Goal: Task Accomplishment & Management: Manage account settings

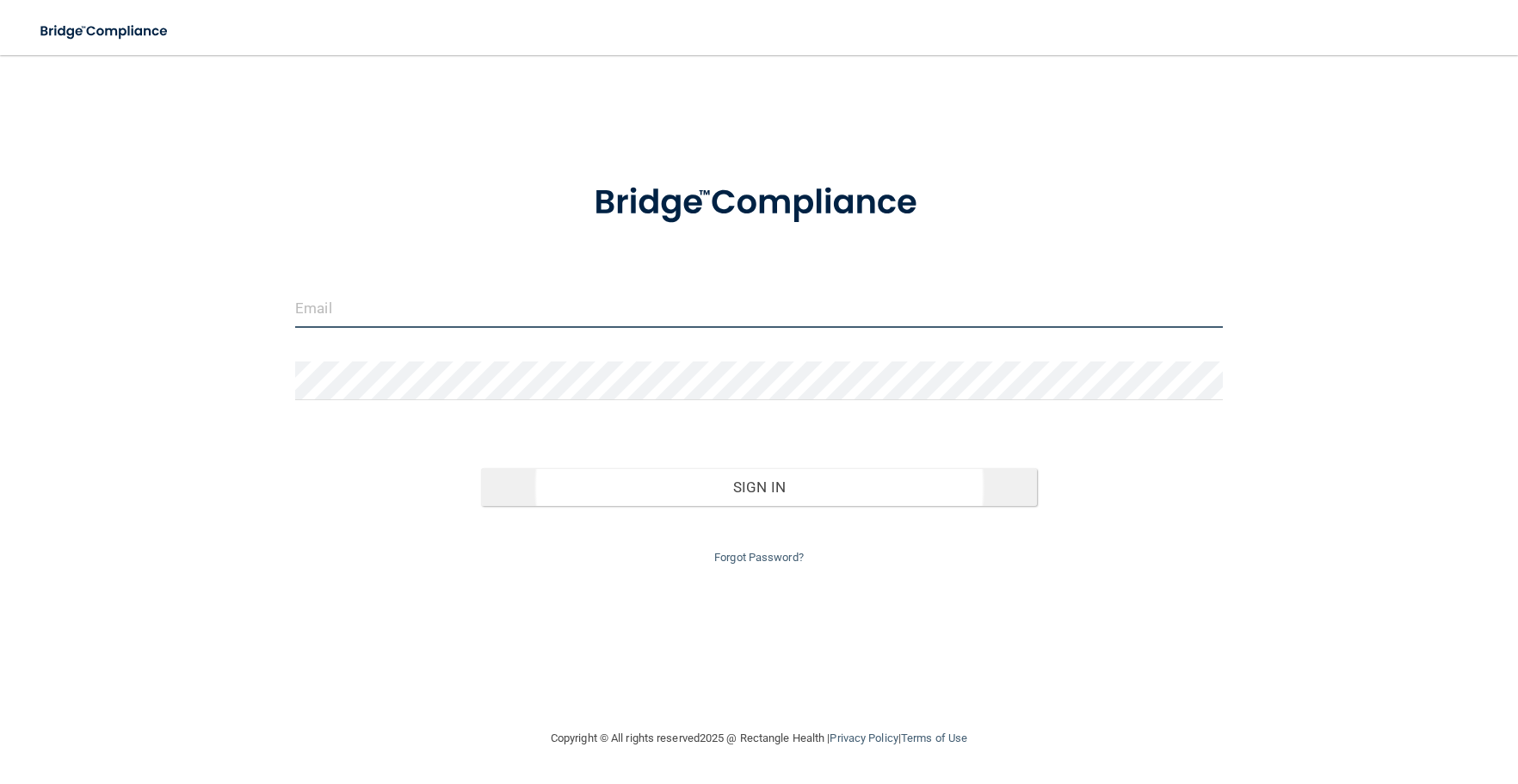
type input "[PERSON_NAME][EMAIL_ADDRESS][DOMAIN_NAME]"
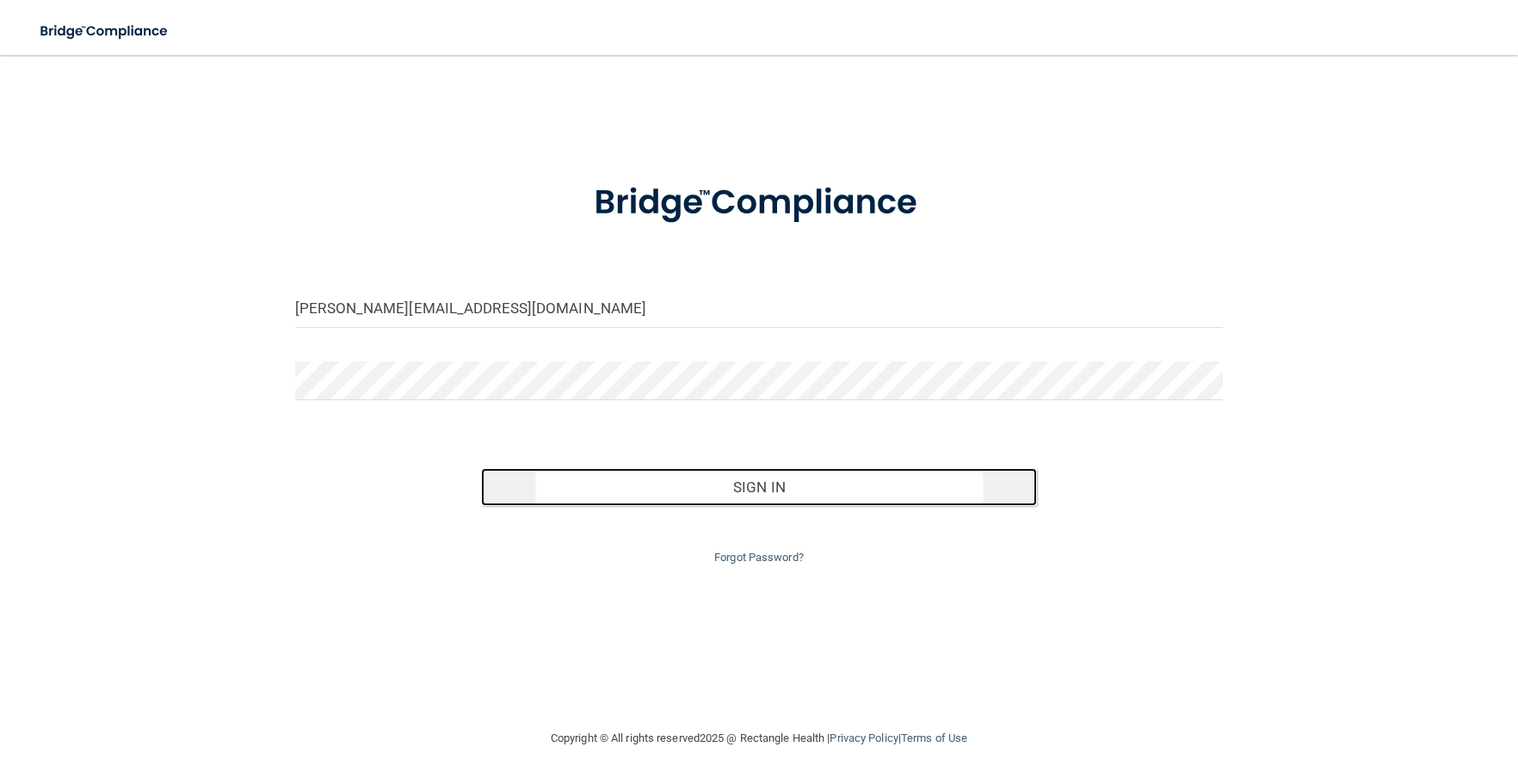
click at [774, 483] on button "Sign In" at bounding box center [759, 486] width 557 height 38
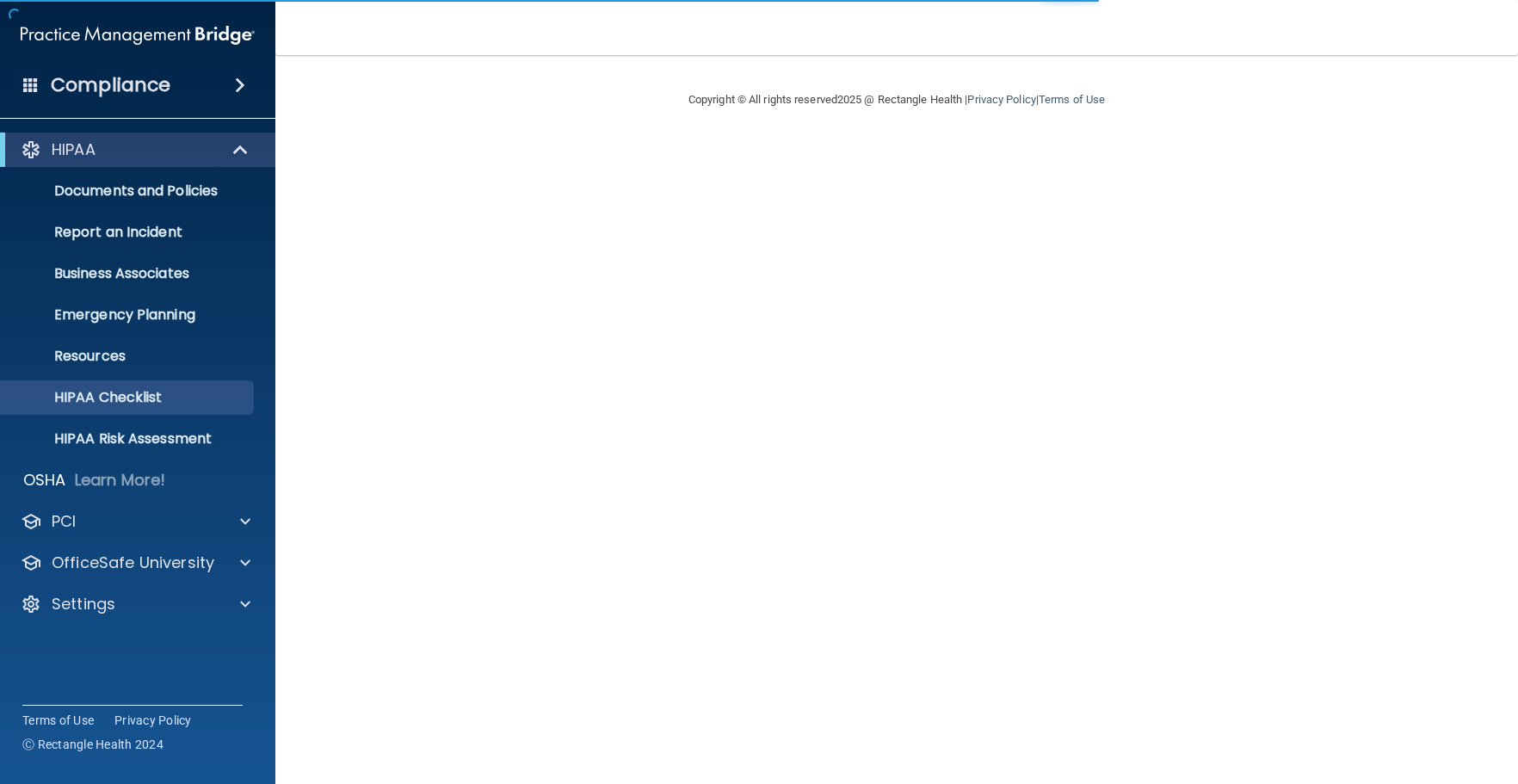
click at [270, 96] on div "Compliance" at bounding box center [137, 85] width 276 height 38
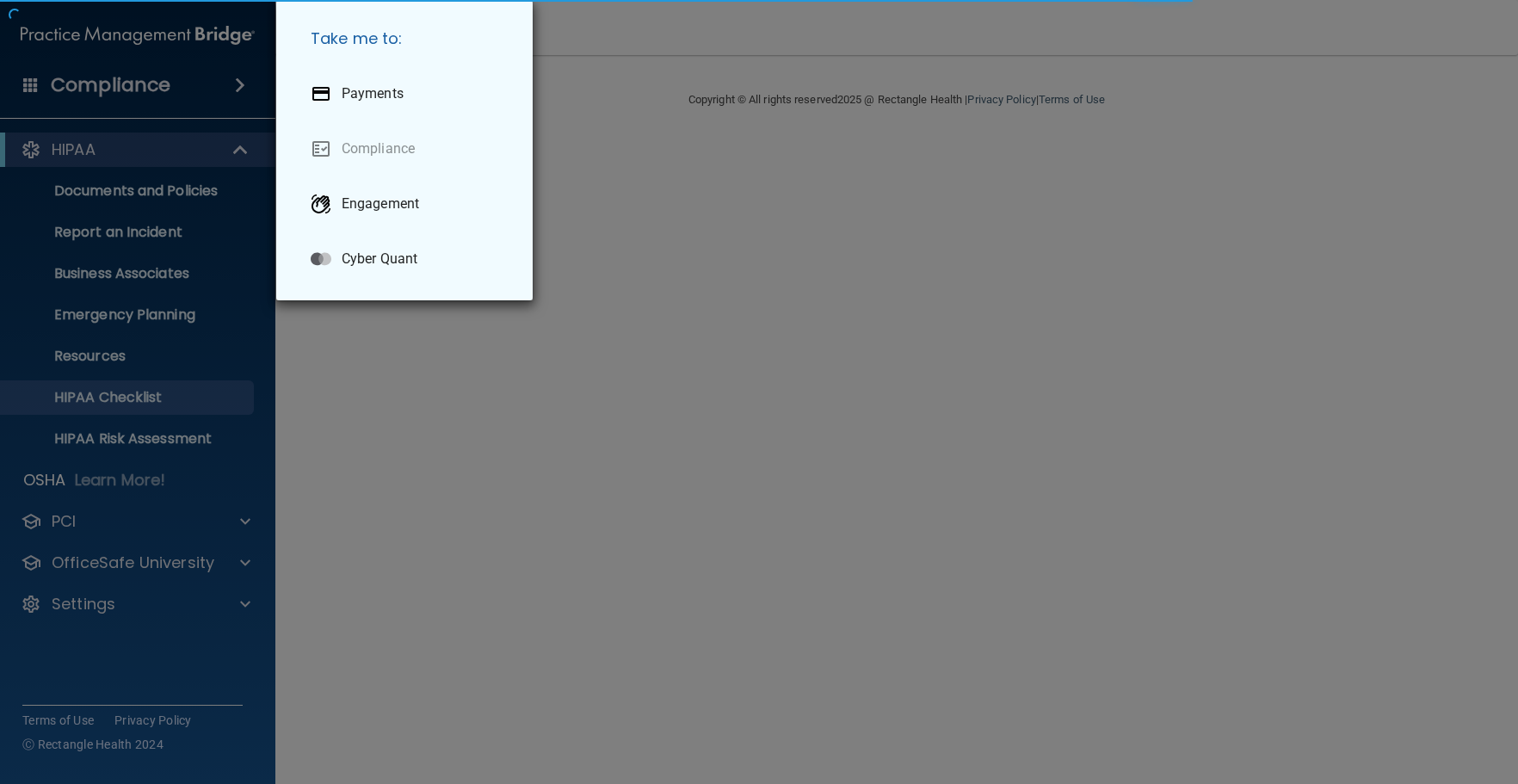
click at [257, 89] on div "Take me to: Payments Compliance Engagement Cyber Quant" at bounding box center [759, 392] width 1518 height 784
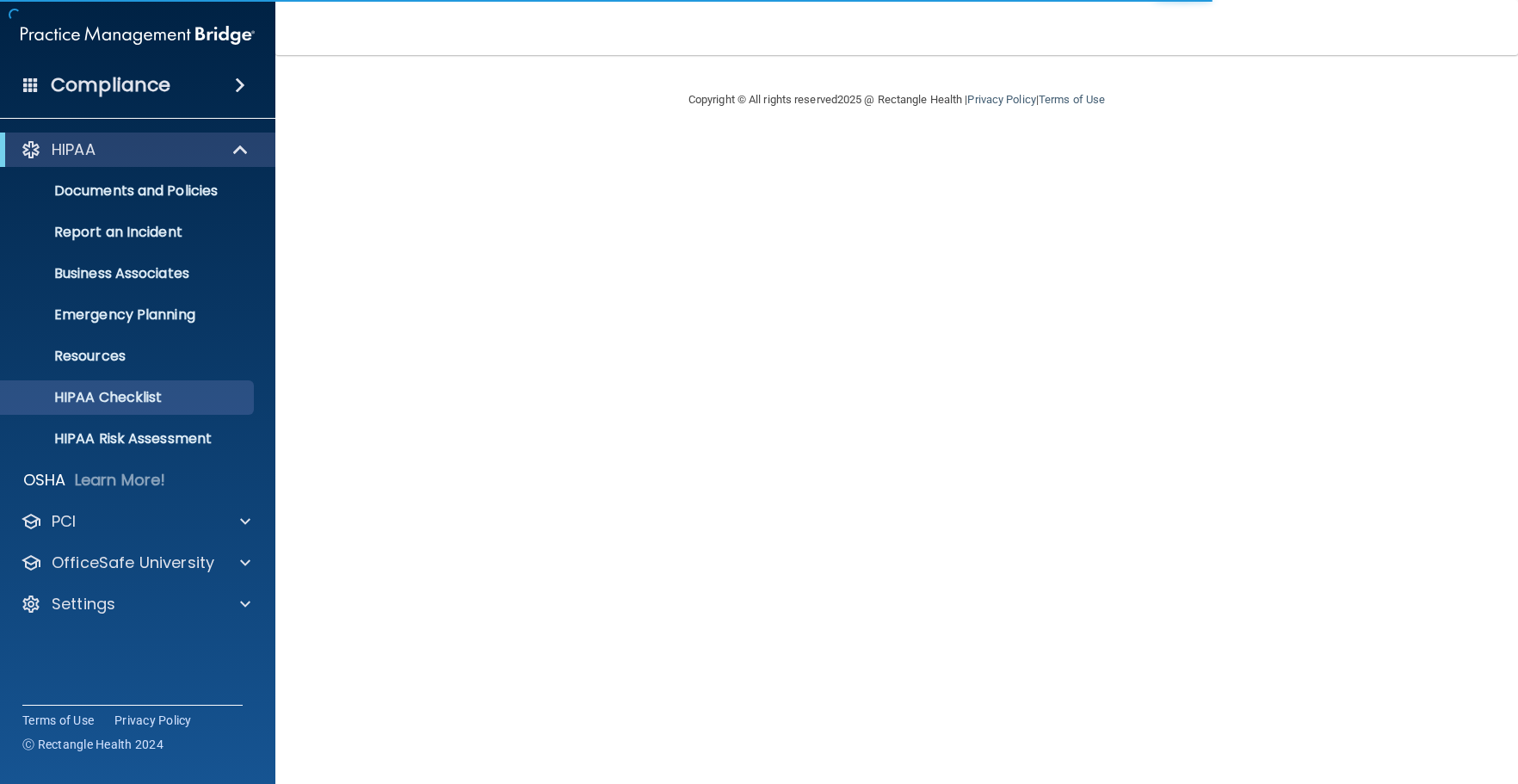
click at [246, 87] on span at bounding box center [240, 84] width 11 height 20
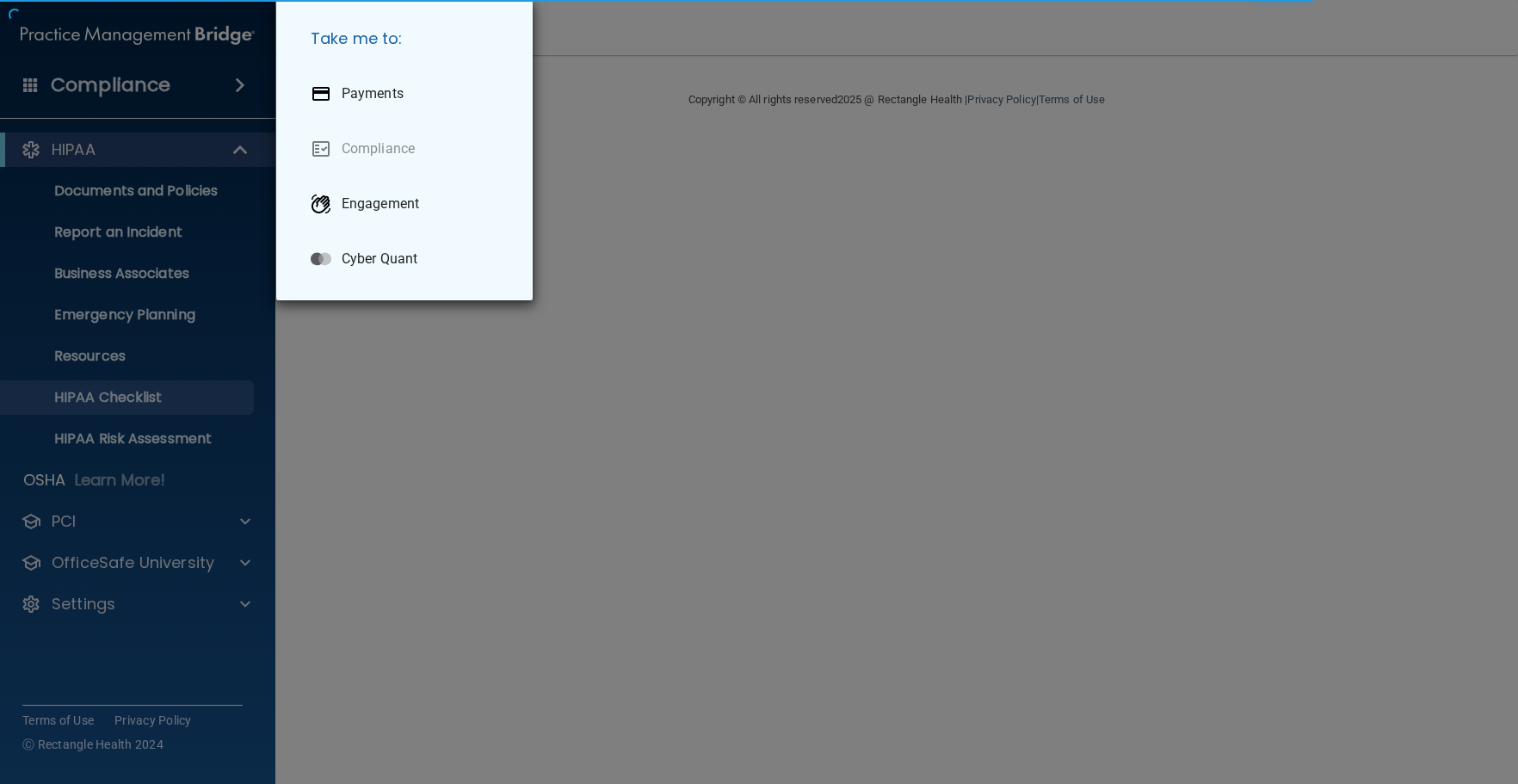
click at [250, 87] on div "Take me to: Payments Compliance Engagement Cyber Quant" at bounding box center [759, 392] width 1518 height 784
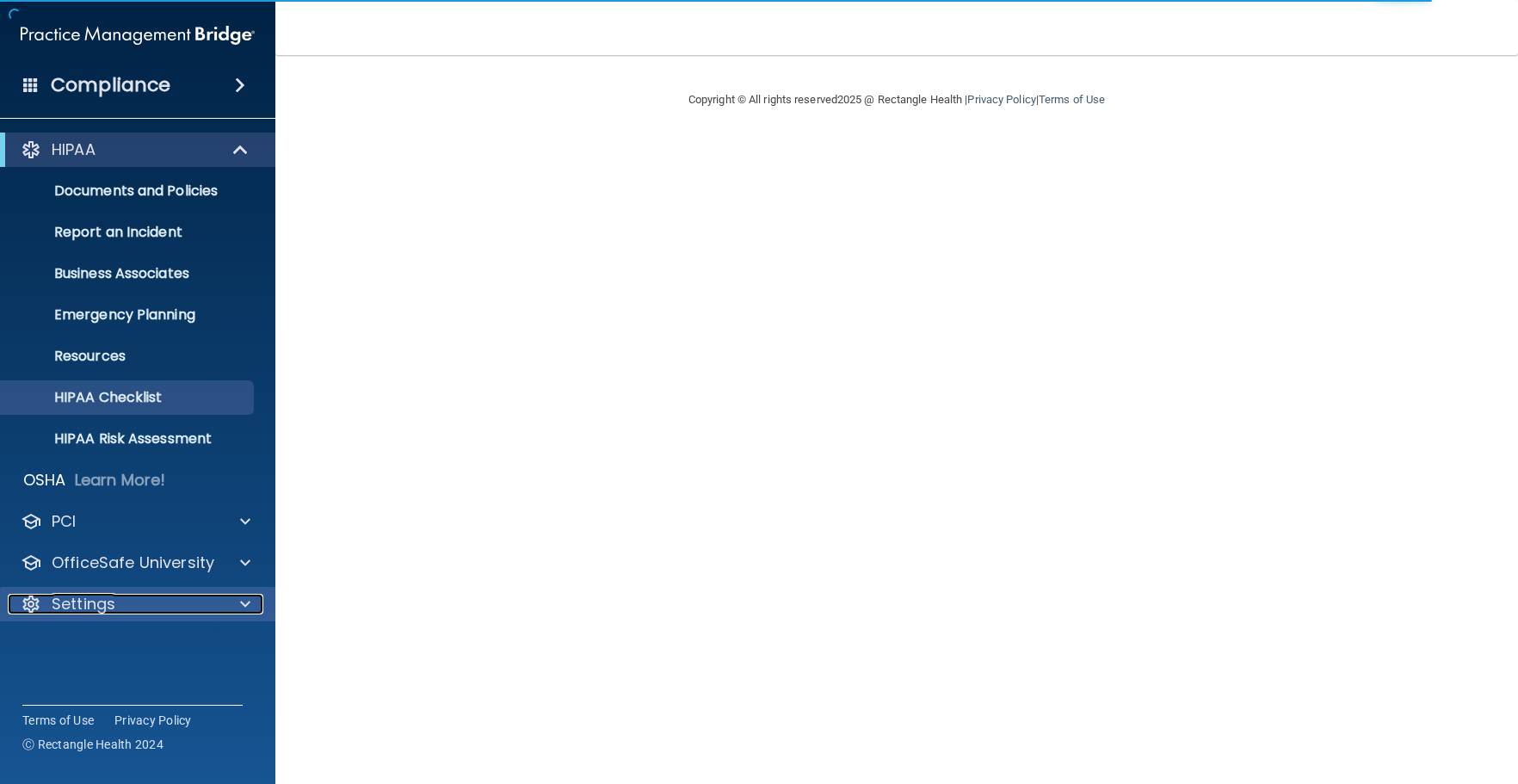
click at [156, 594] on div "Settings" at bounding box center [114, 603] width 214 height 20
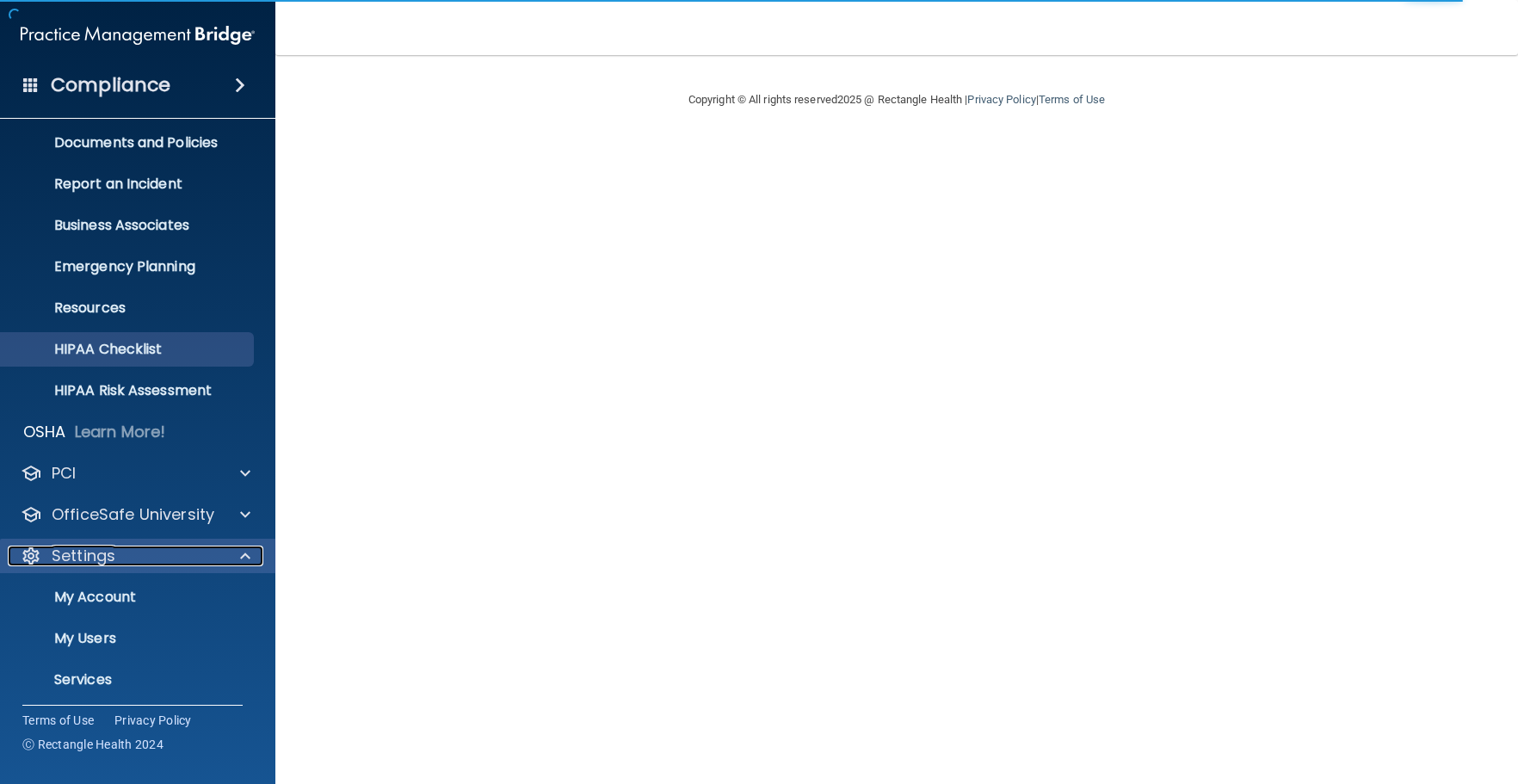
scroll to position [96, 0]
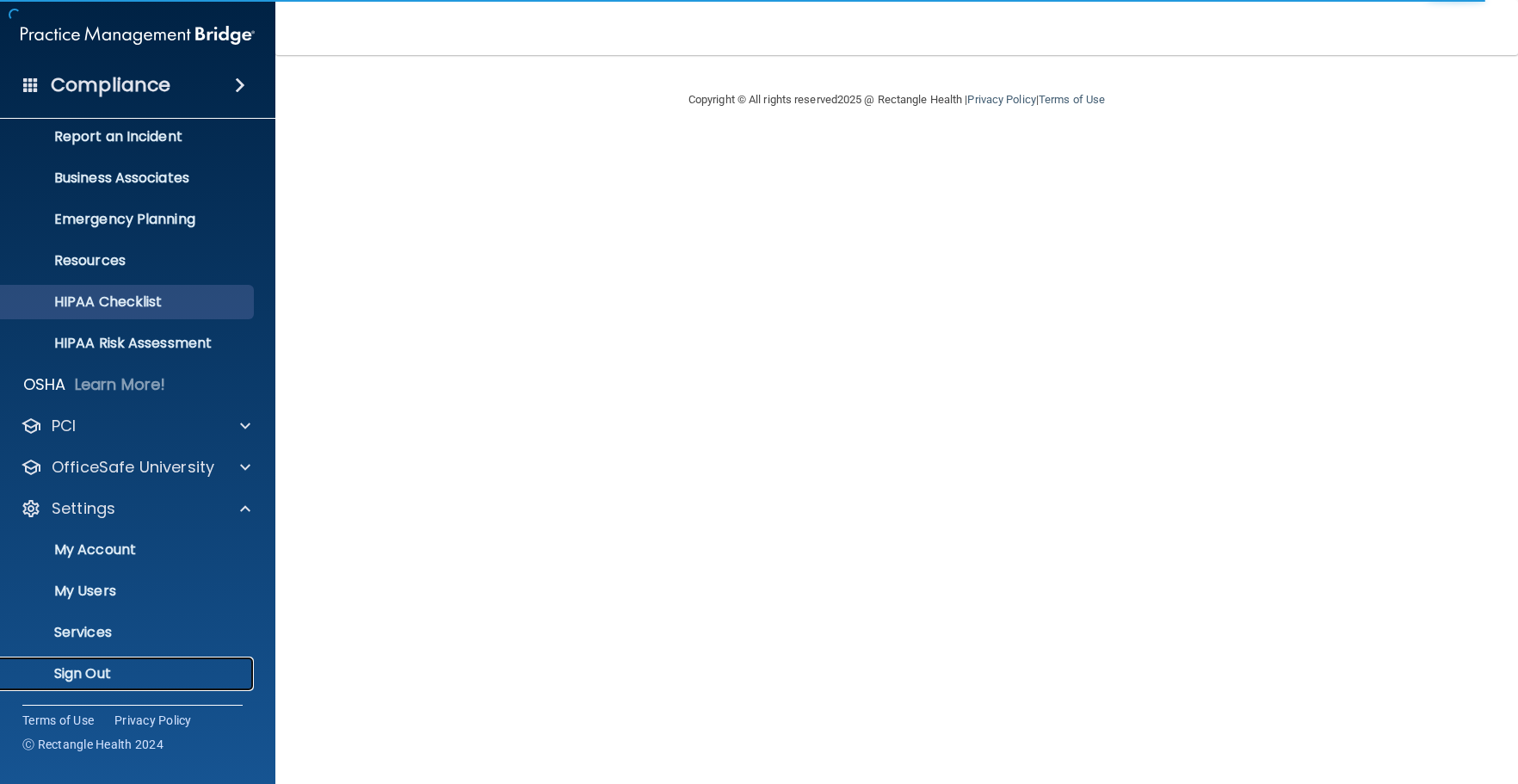
click at [89, 668] on p "Sign Out" at bounding box center [129, 674] width 235 height 17
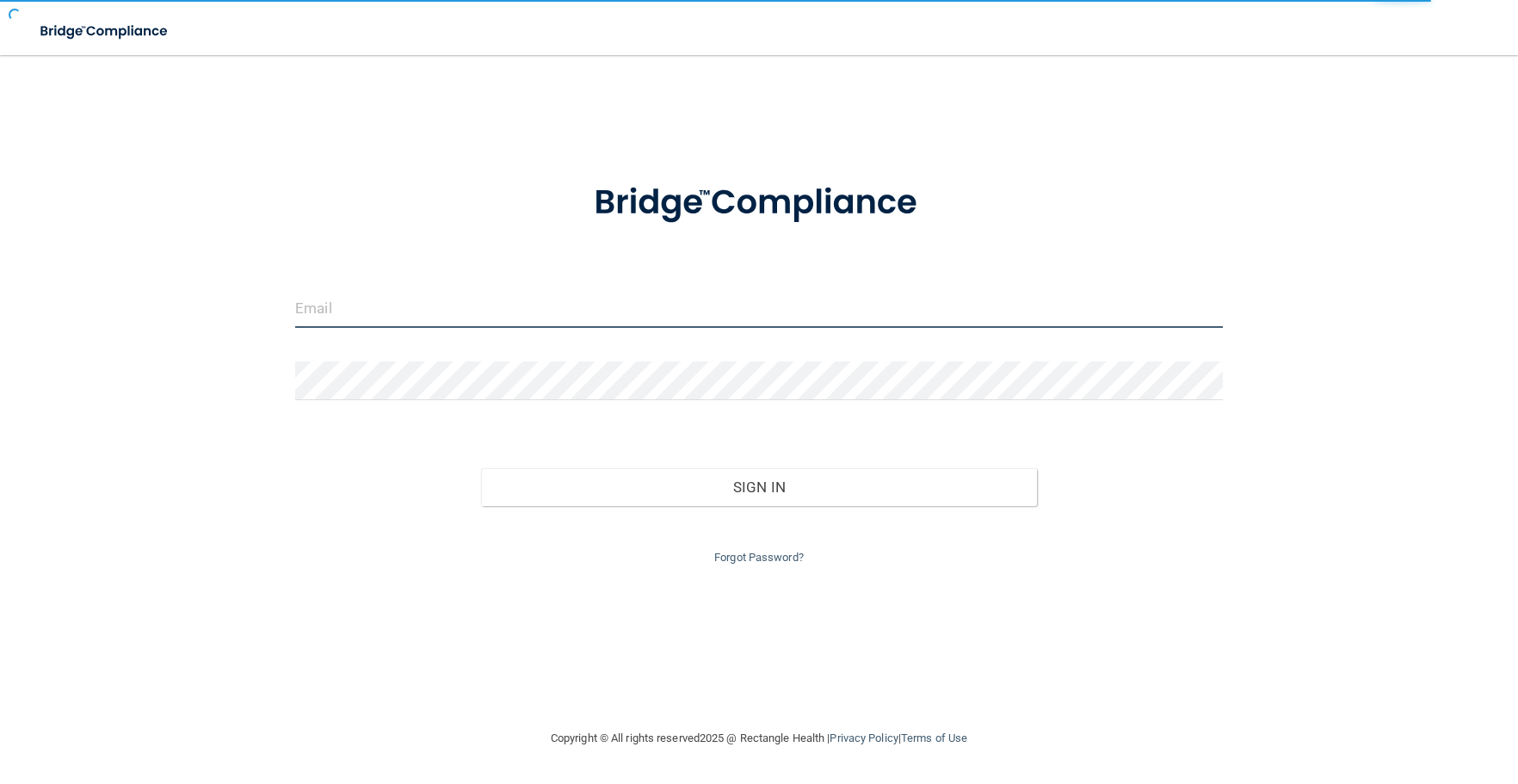
type input "[PERSON_NAME][EMAIL_ADDRESS][DOMAIN_NAME]"
